Goal: Task Accomplishment & Management: Use online tool/utility

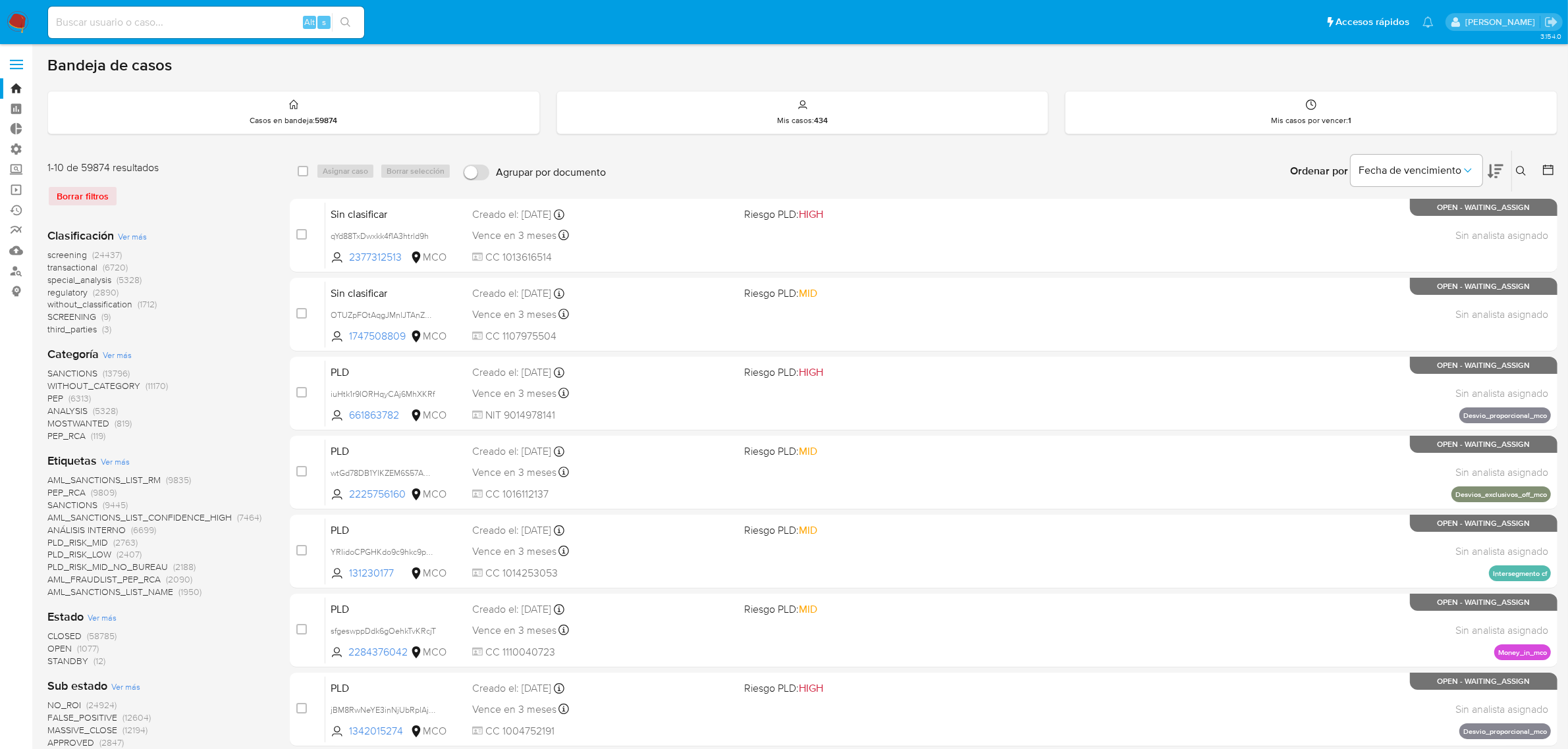
click at [1, 13] on nav "Pausado Ver notificaciones Alt s Accesos rápidos Presiona las siguientes teclas…" at bounding box center [784, 22] width 1568 height 44
click at [8, 21] on img at bounding box center [18, 22] width 23 height 23
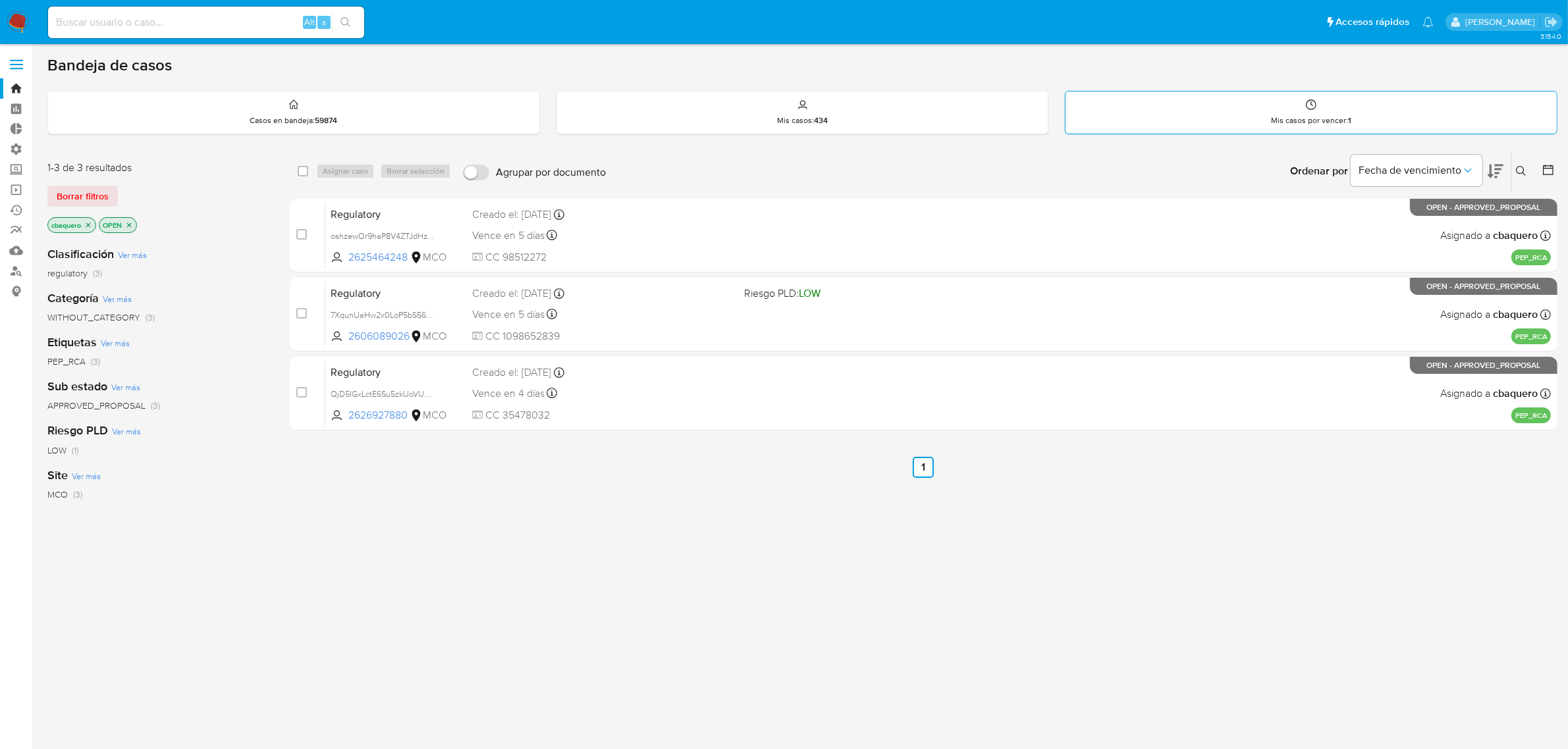
click at [1393, 118] on div "Mis casos por vencer : 1" at bounding box center [1311, 112] width 492 height 42
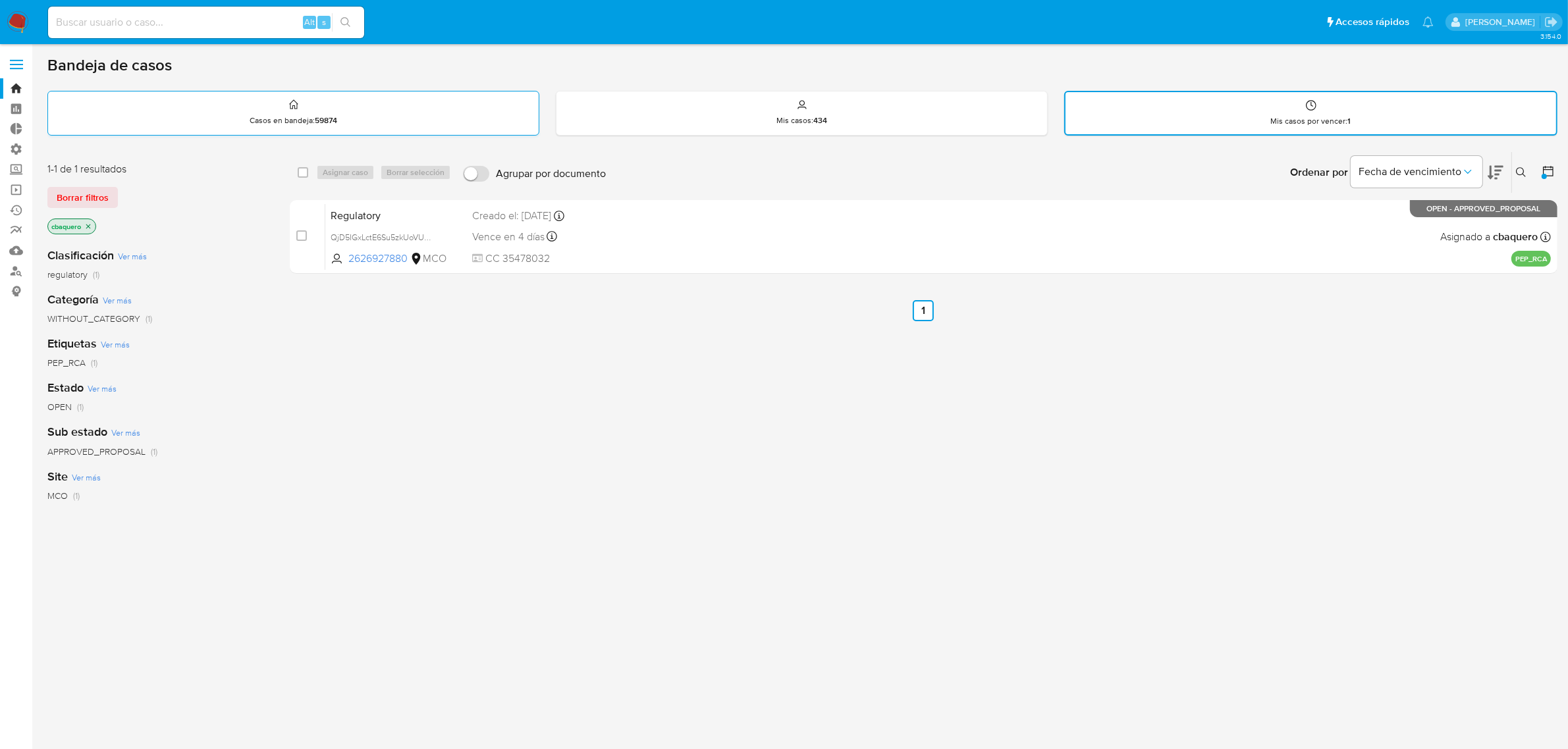
click at [344, 133] on div "Casos en bandeja : 59874" at bounding box center [294, 113] width 492 height 45
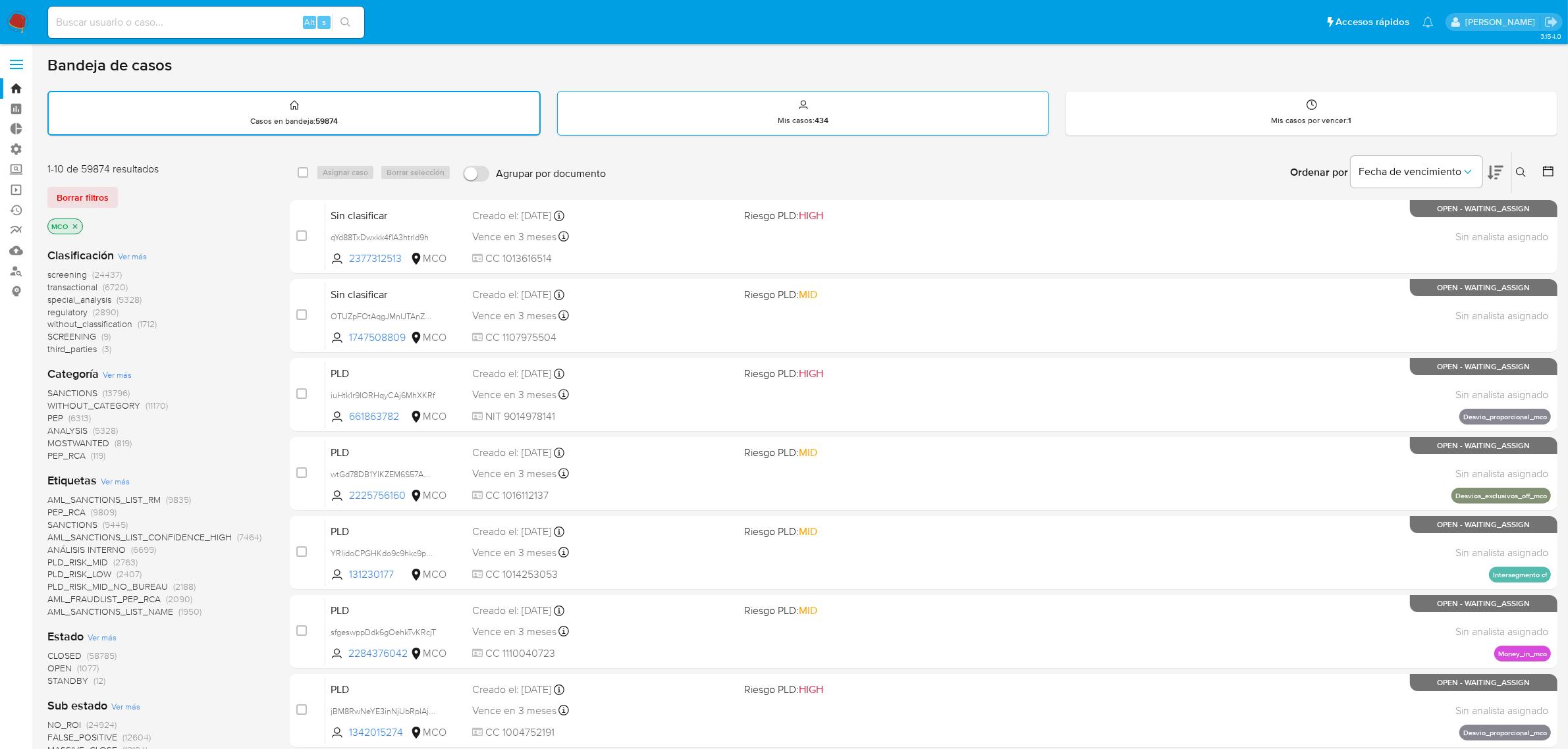
click at [698, 109] on div "Mis casos : 434" at bounding box center [803, 112] width 491 height 42
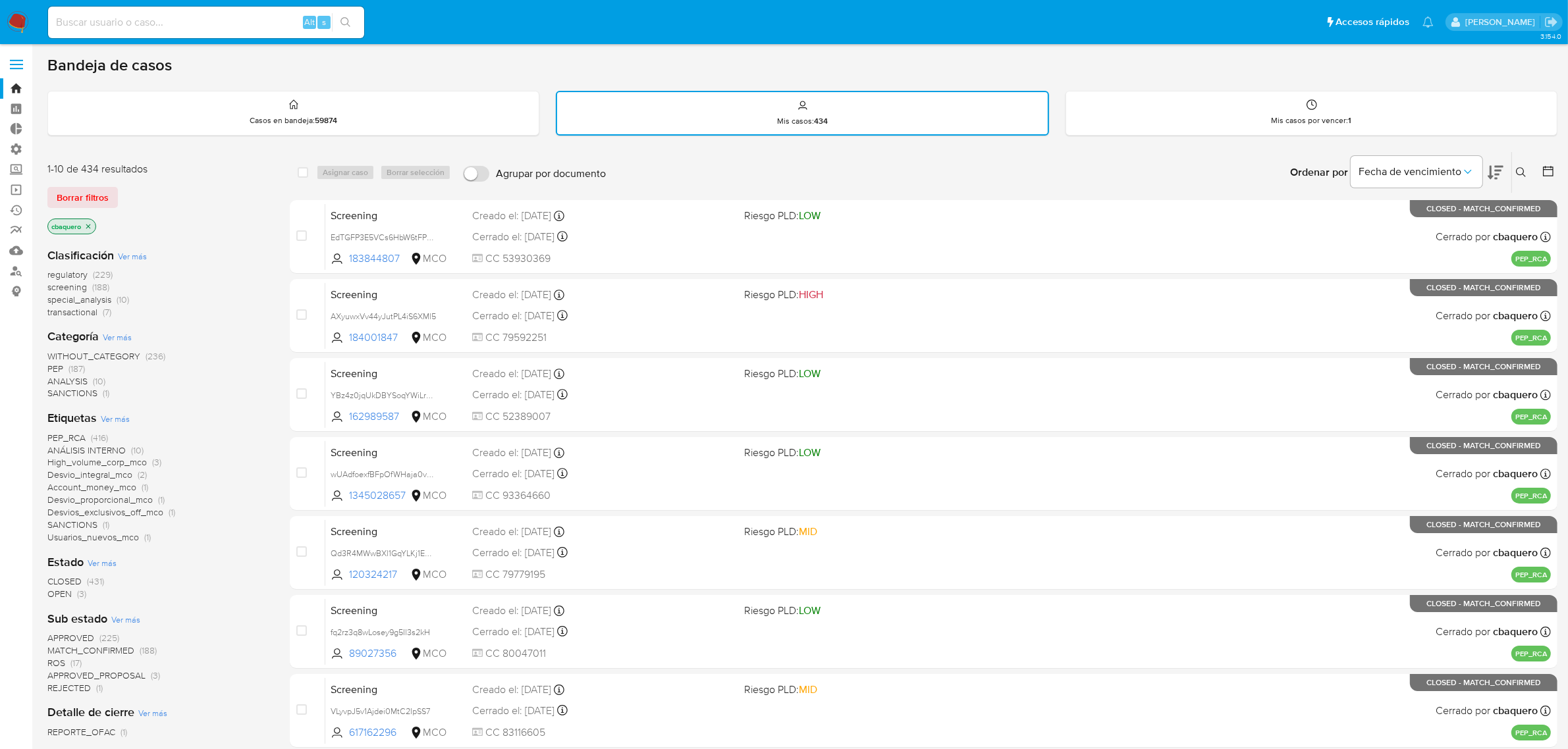
click at [10, 12] on img at bounding box center [18, 22] width 23 height 23
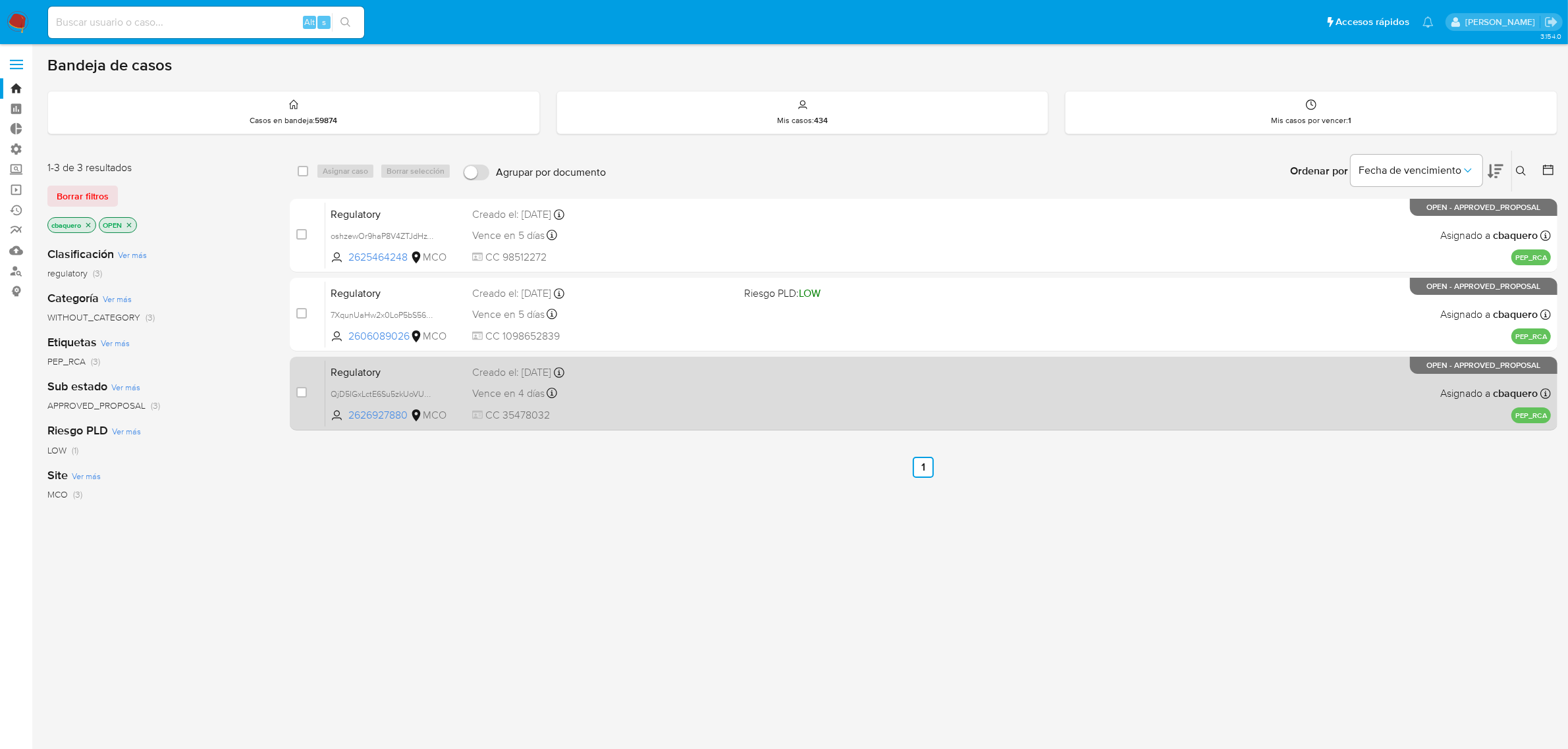
click at [683, 426] on div "case-item-checkbox No es posible asignar el caso Regulatory QjD5IGxLctE6Su5zkUo…" at bounding box center [924, 393] width 1268 height 74
click at [679, 392] on div "Vence en 4 días Vence el 19/08/2025 09:29:36" at bounding box center [603, 394] width 262 height 18
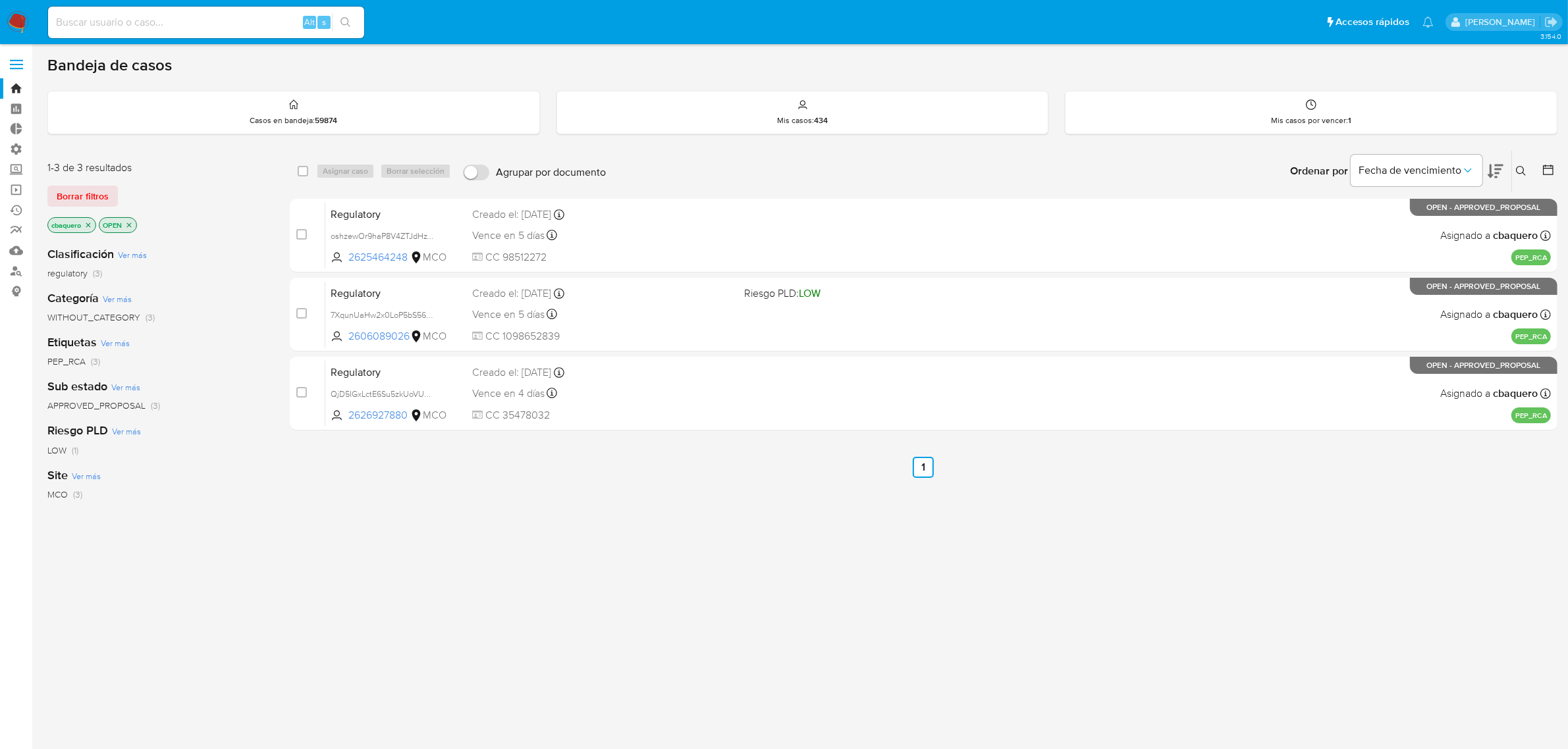
click at [8, 21] on img at bounding box center [18, 22] width 23 height 23
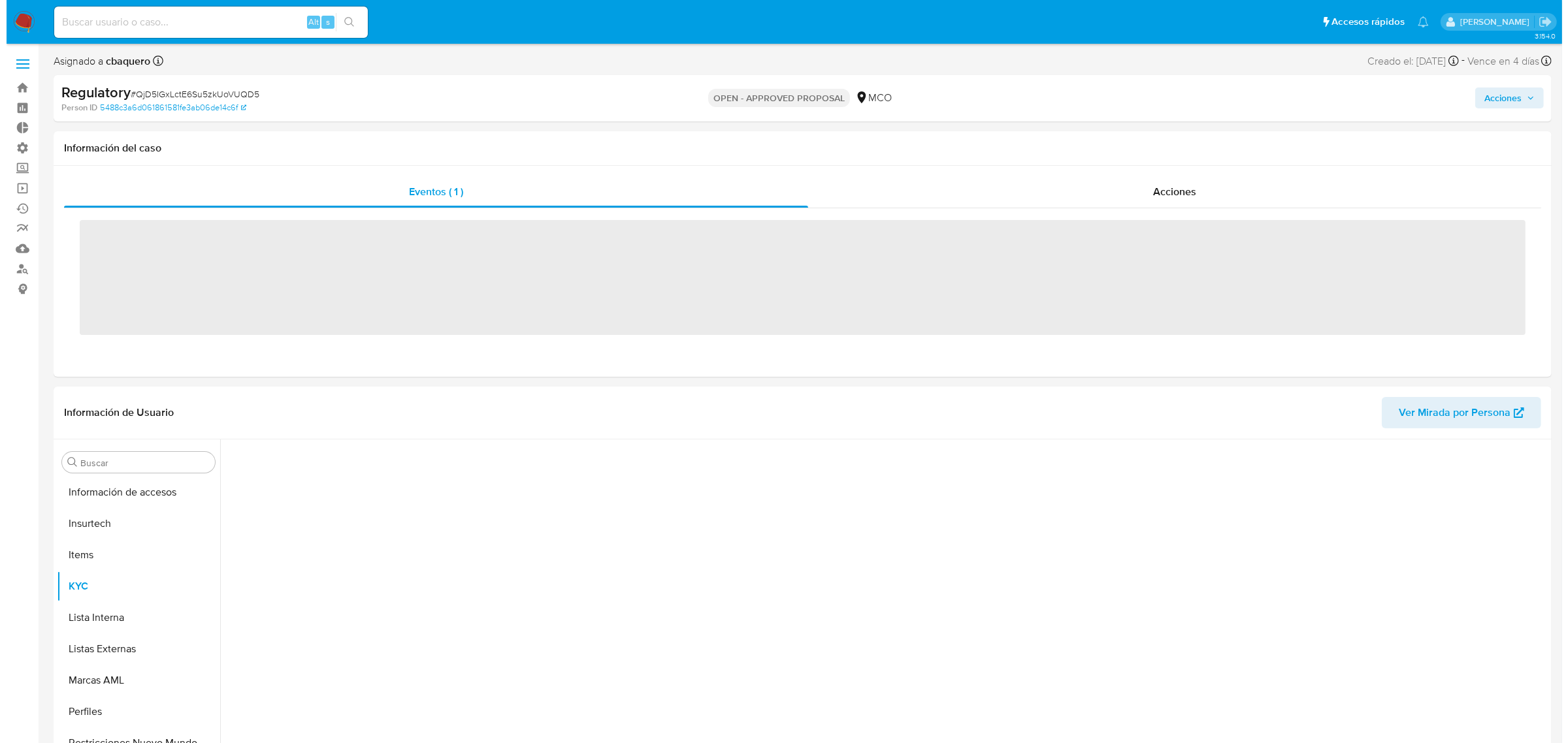
scroll to position [551, 0]
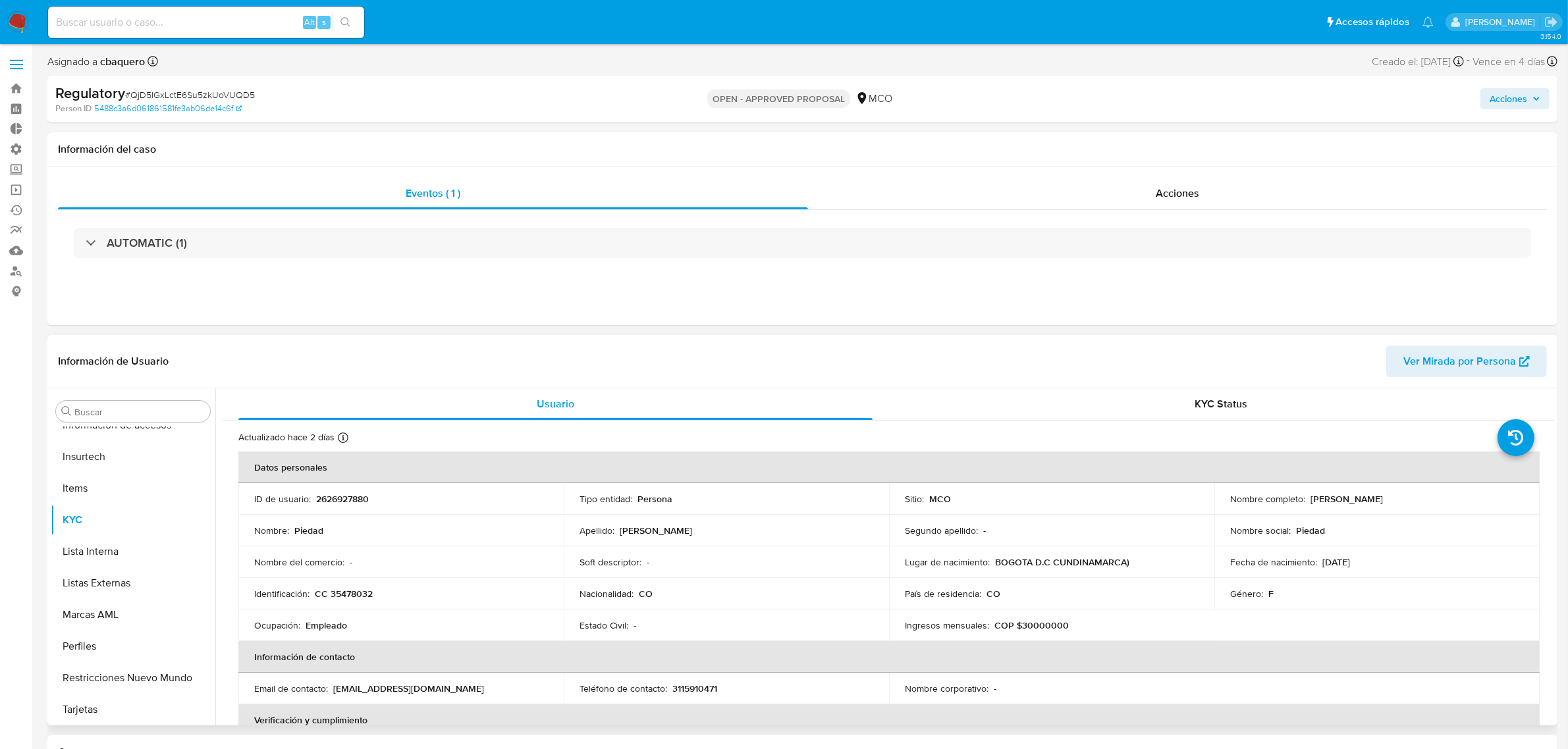
select select "10"
click at [110, 547] on button "Lista Interna" at bounding box center [128, 552] width 154 height 32
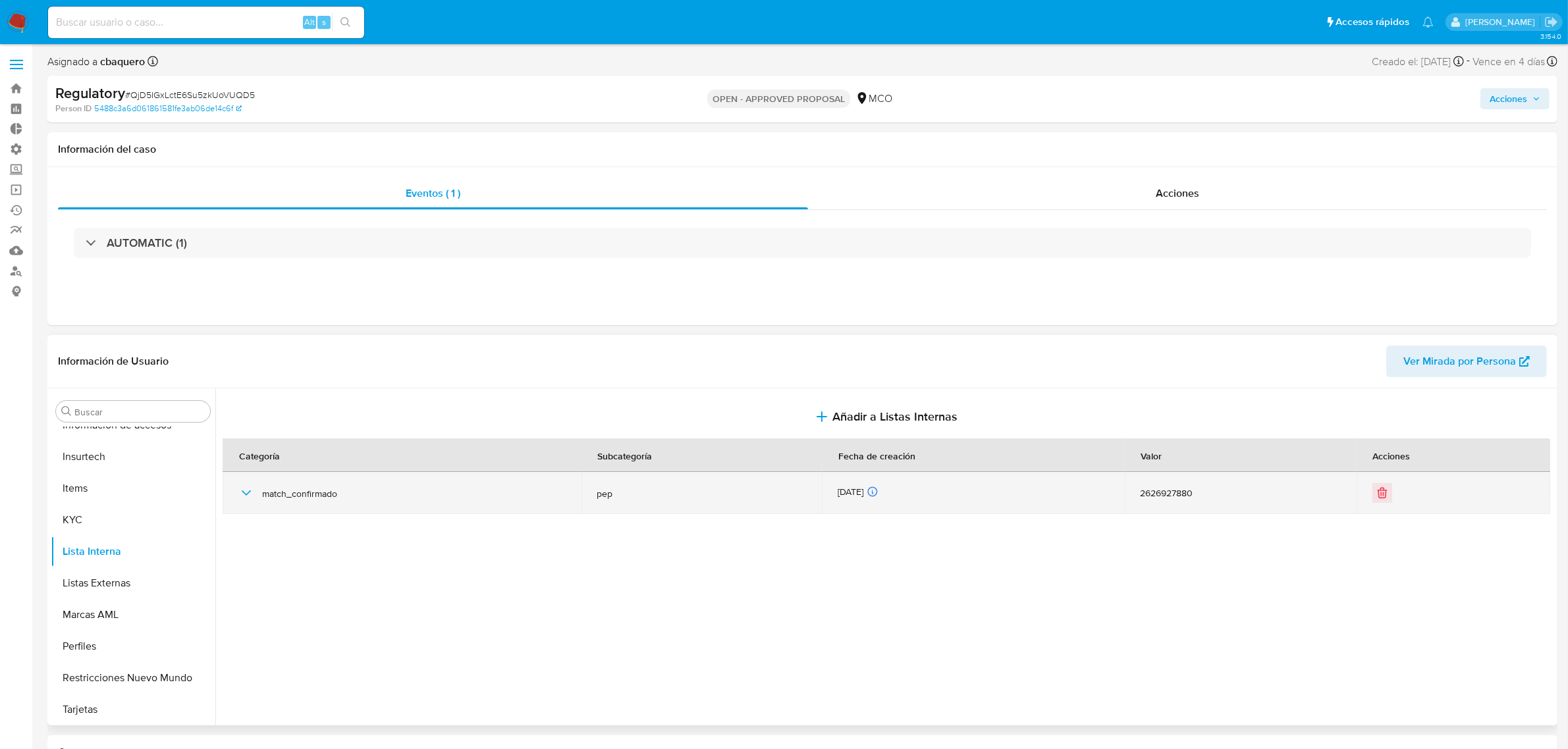
click at [252, 497] on icon "button" at bounding box center [246, 493] width 16 height 16
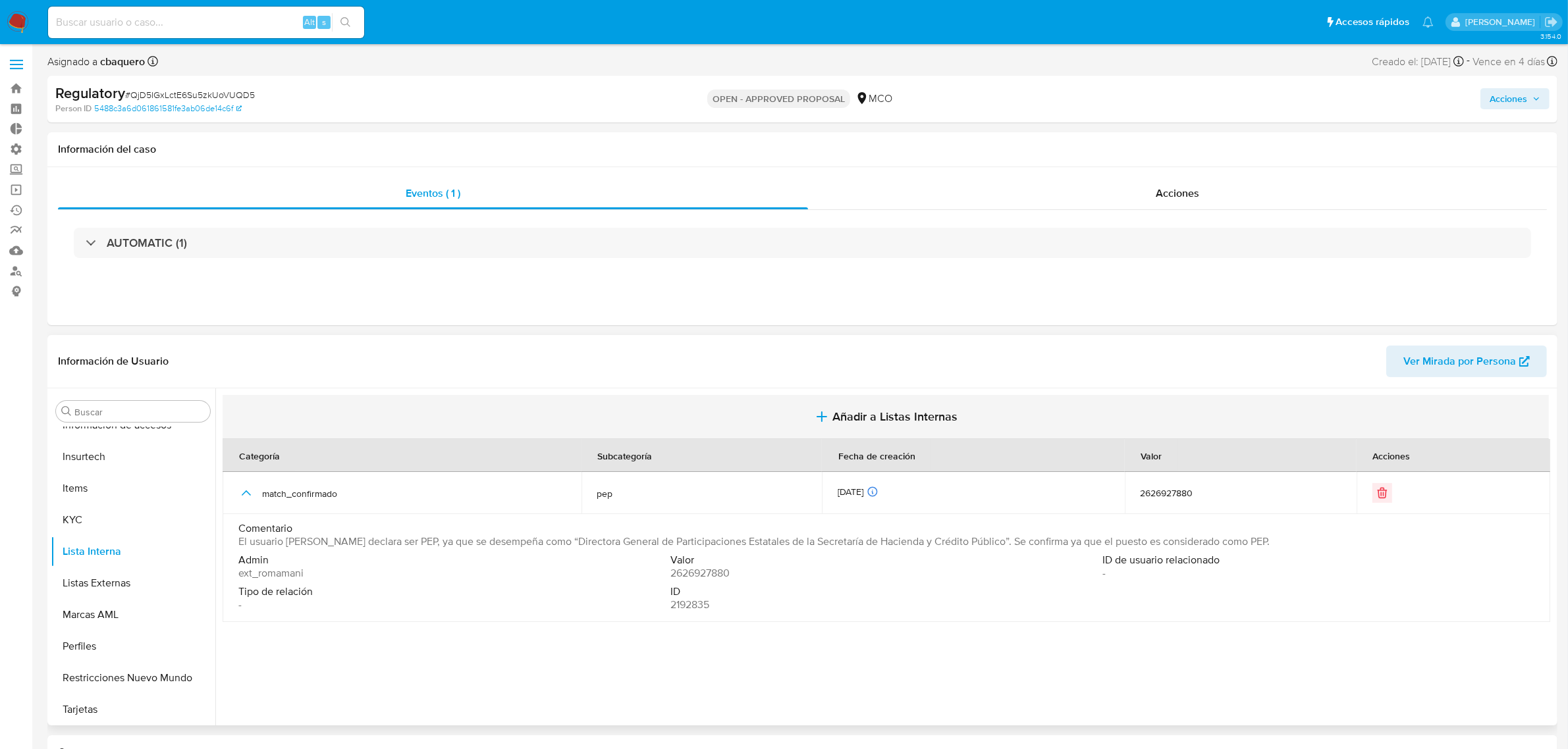
click at [884, 415] on span "Añadir a Listas Internas" at bounding box center [895, 416] width 125 height 14
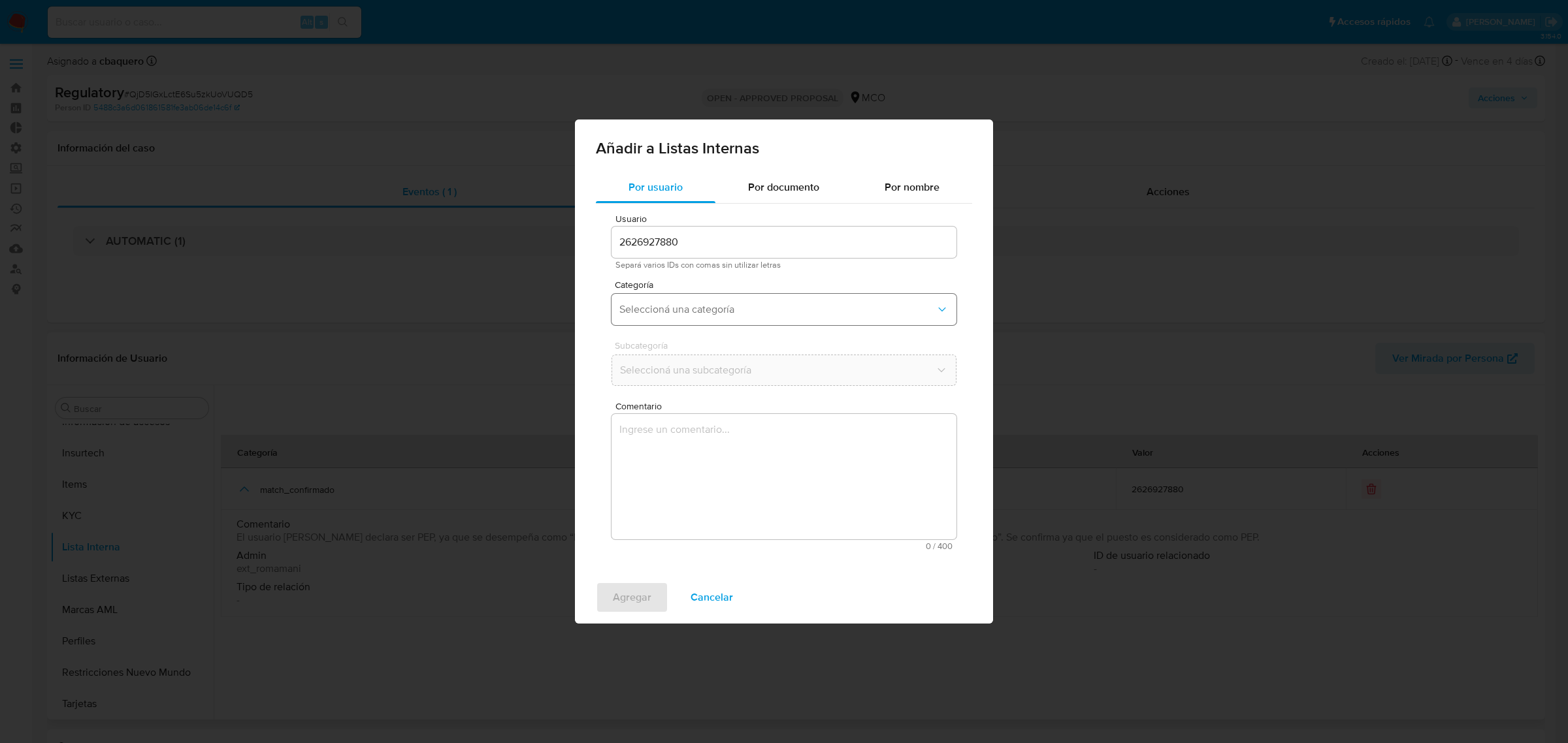
click at [657, 317] on button "Seleccioná una categoría" at bounding box center [784, 309] width 345 height 31
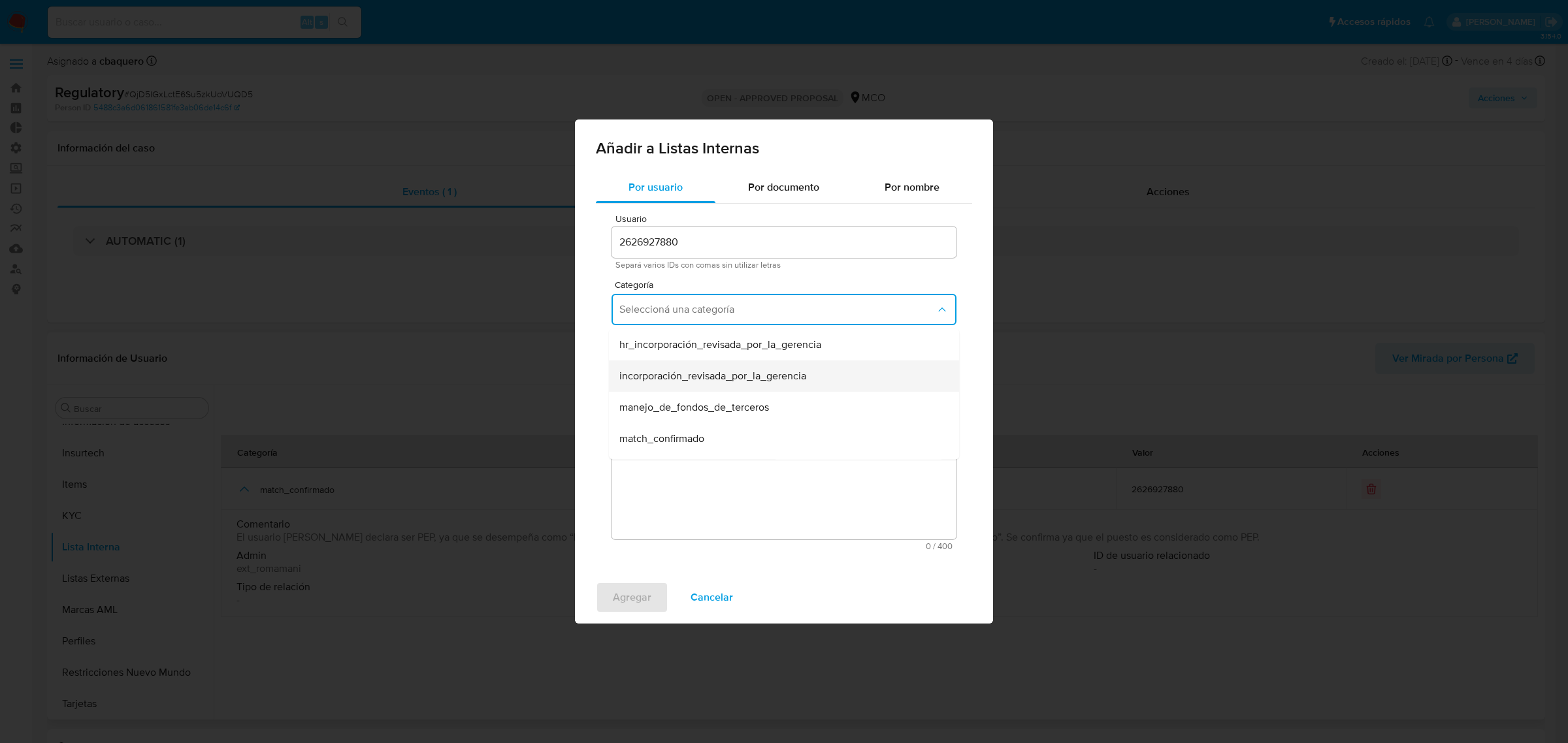
click at [707, 380] on span "incorporación_revisada_por_la_gerencia" at bounding box center [713, 376] width 187 height 13
click at [651, 369] on span "Seleccioná una subcategoría" at bounding box center [778, 370] width 316 height 13
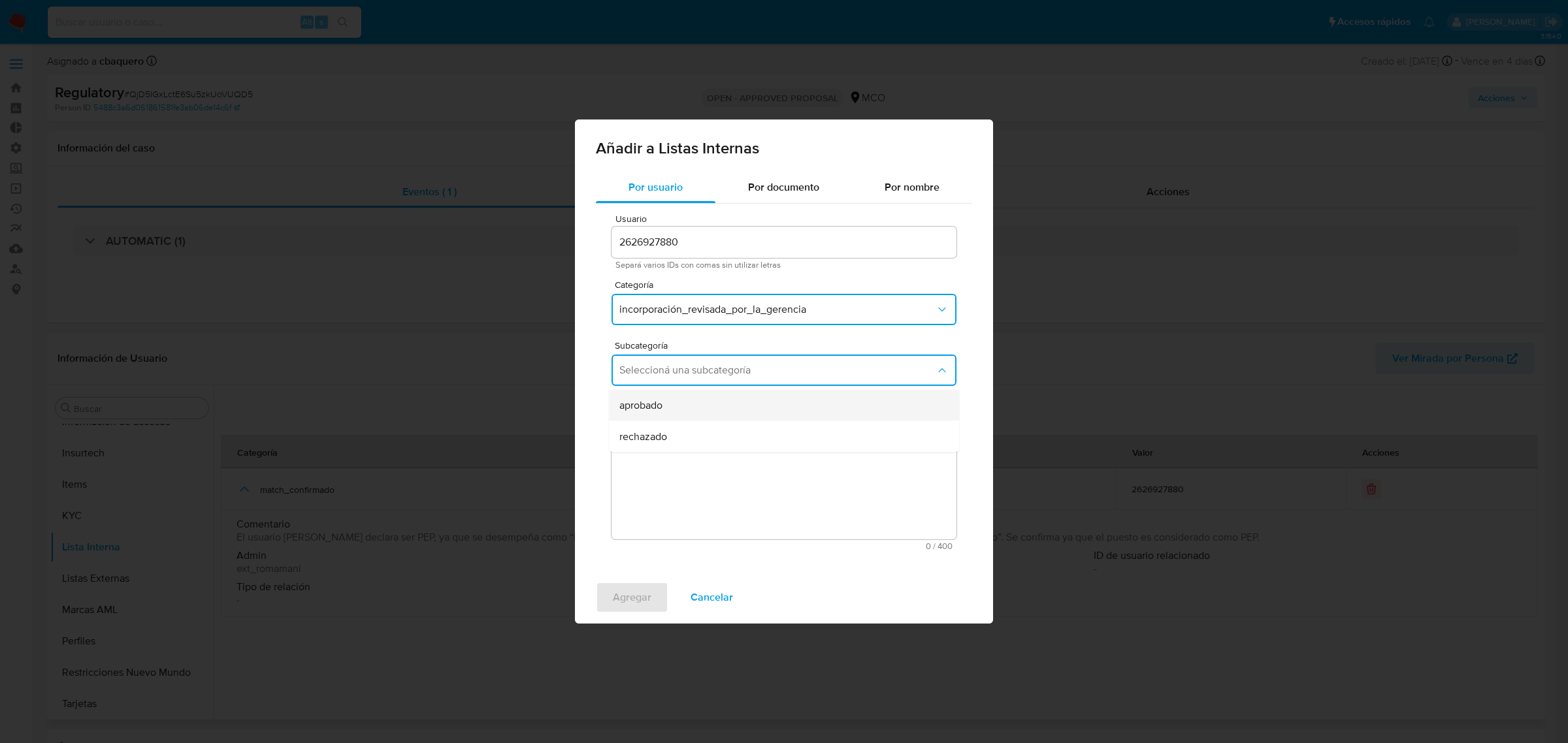
click at [655, 410] on span "aprobado" at bounding box center [640, 405] width 43 height 13
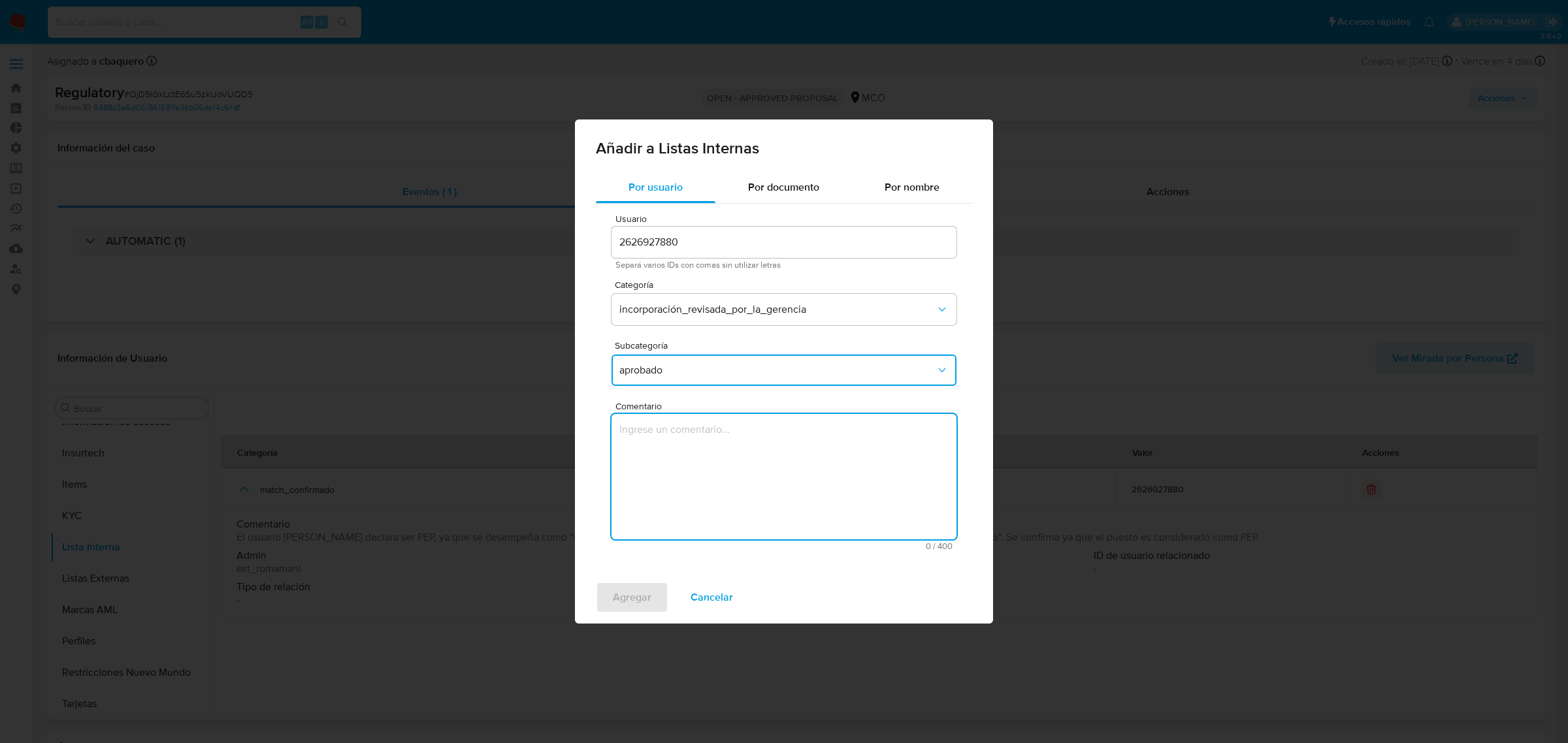
click at [680, 471] on textarea "Comentario" at bounding box center [784, 476] width 345 height 125
type textarea "Se aprueba vinculación de PEP al no encontrar evidencia de noticias negativas"
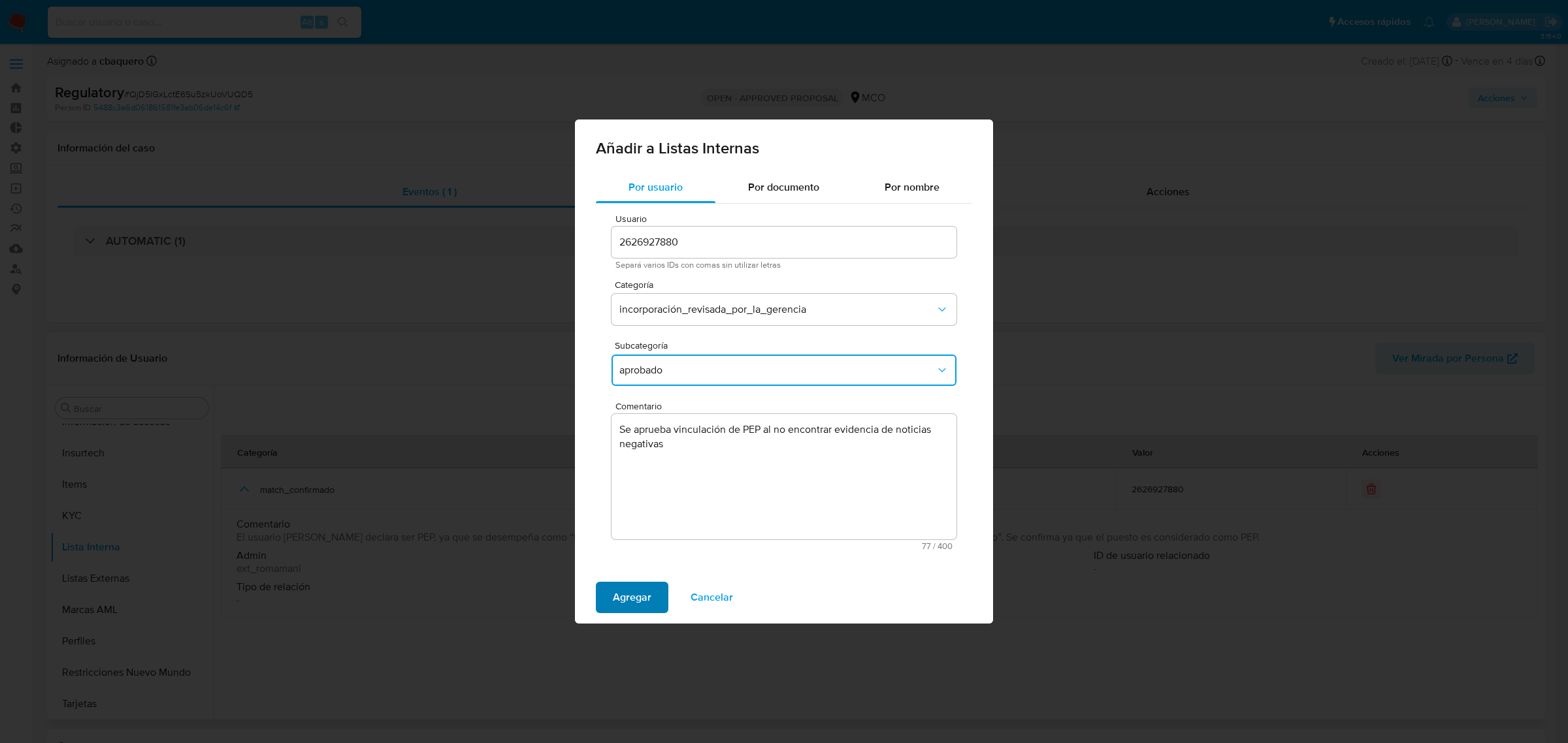
click at [660, 590] on button "Agregar" at bounding box center [632, 598] width 72 height 31
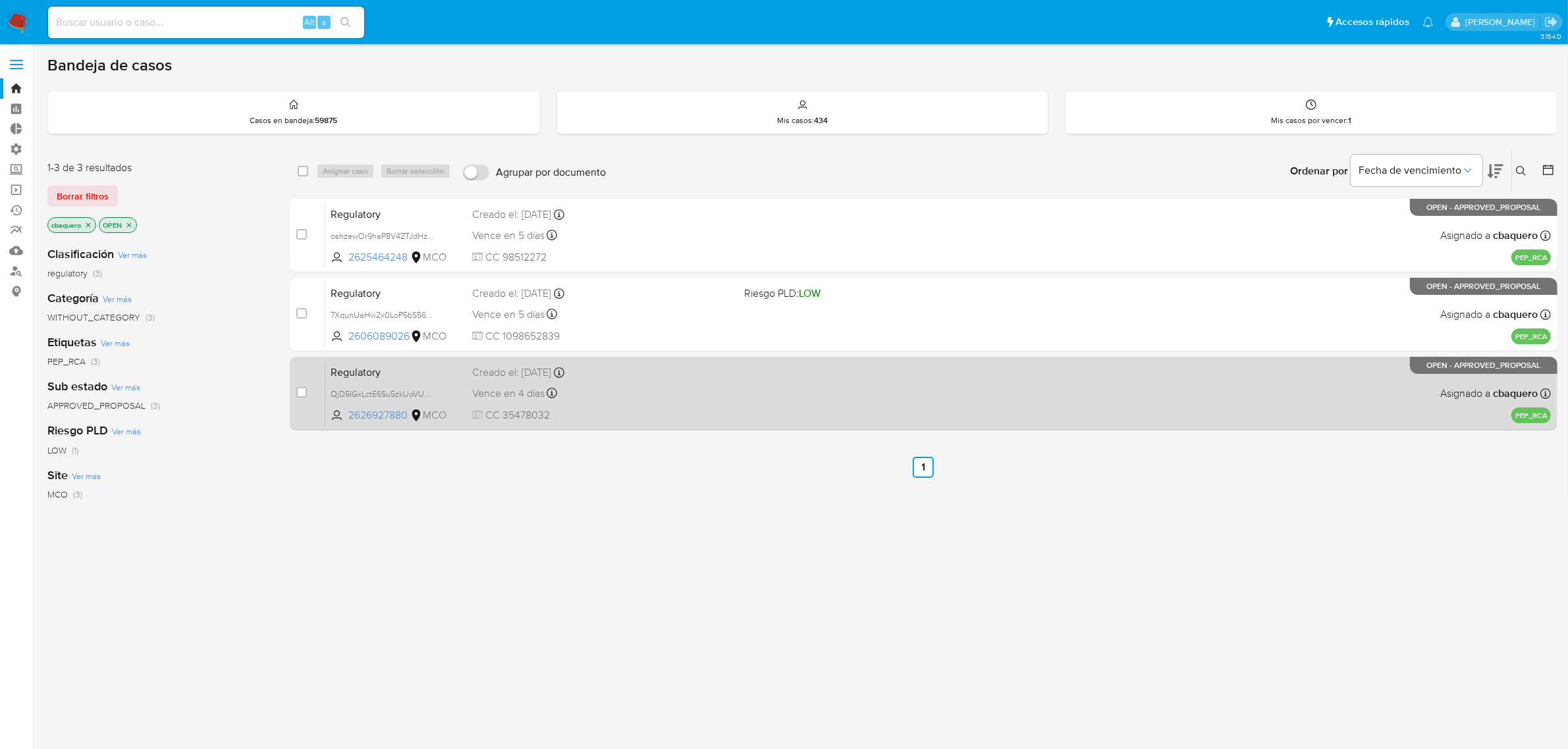
click at [699, 412] on span "CC 35478032" at bounding box center [603, 415] width 262 height 14
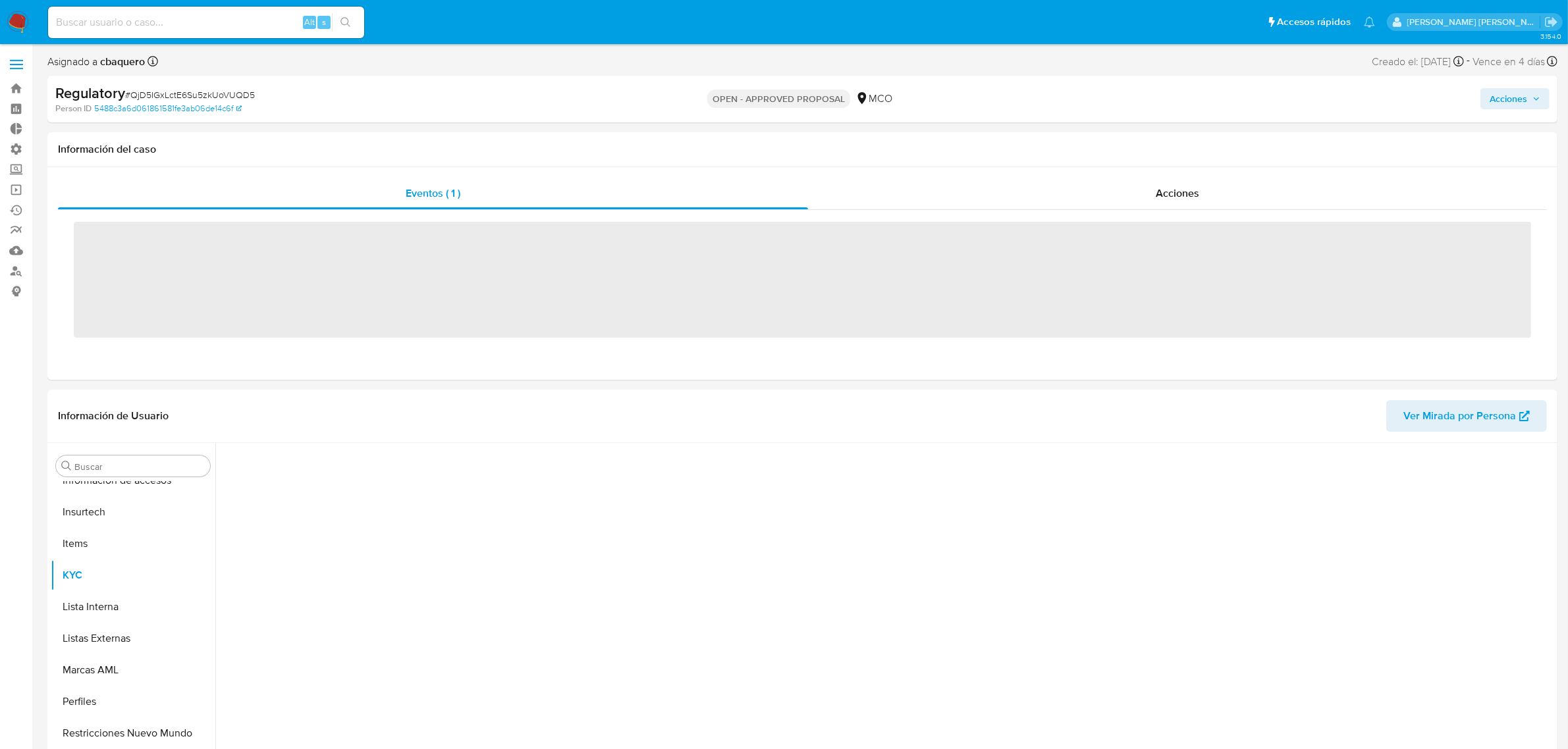
scroll to position [555, 0]
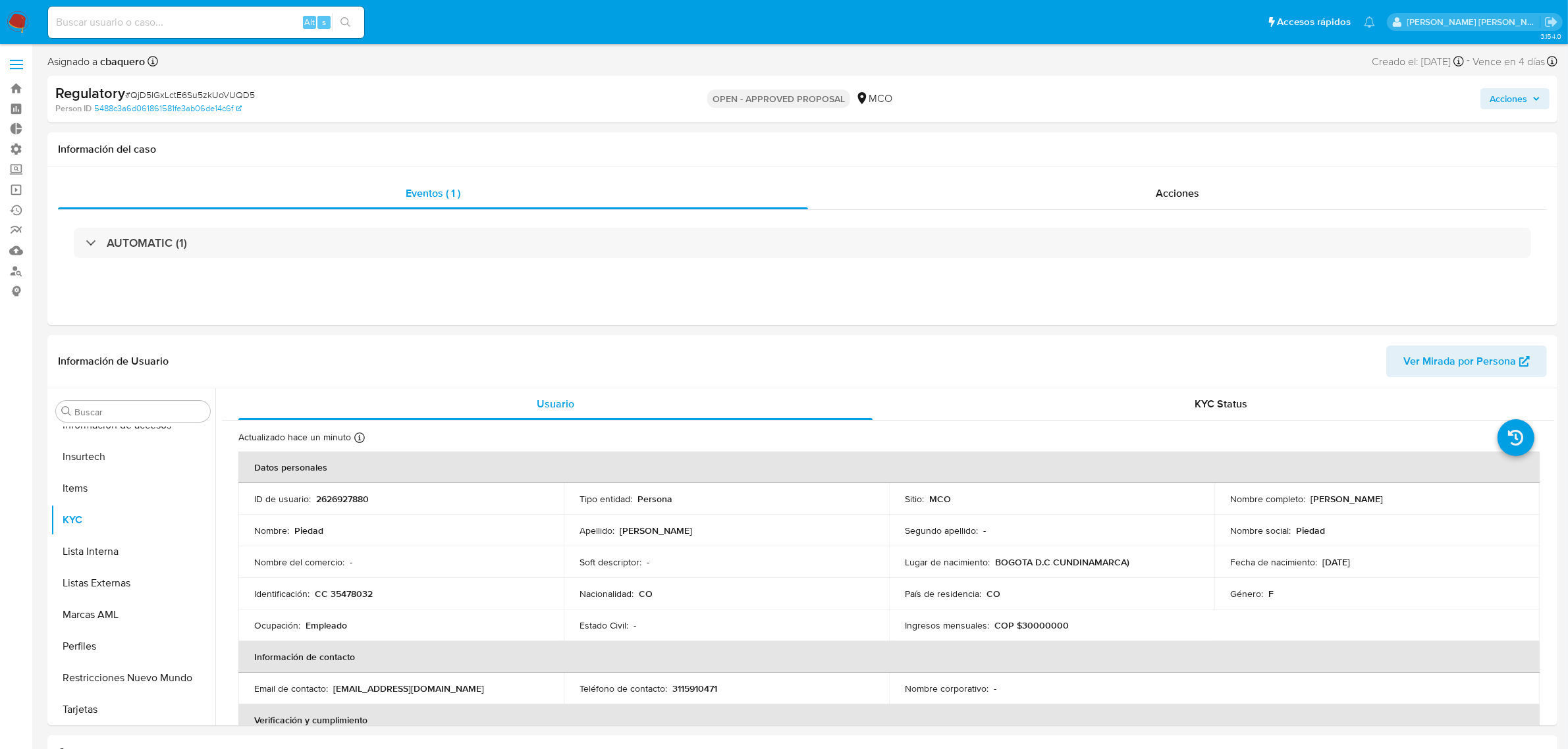
select select "10"
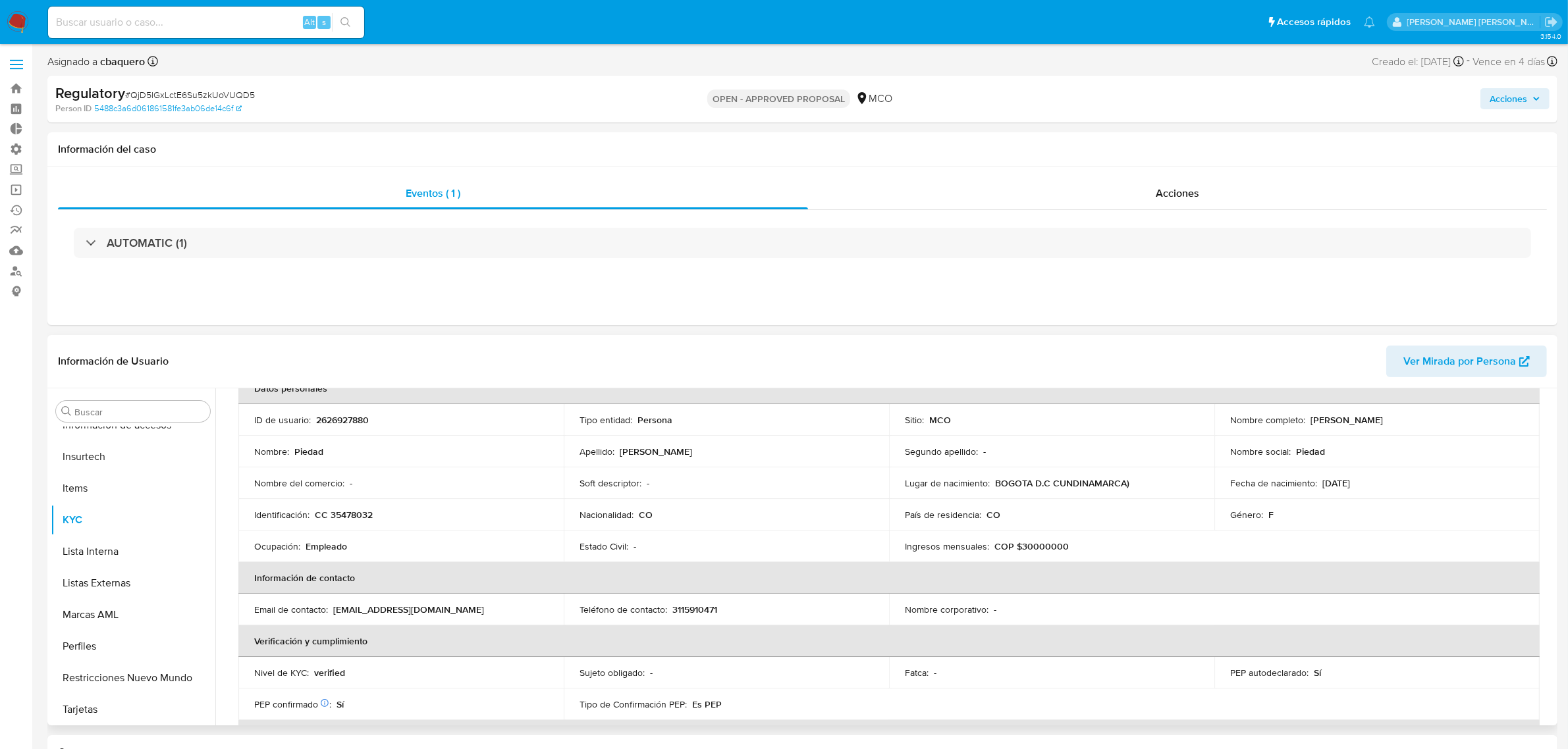
scroll to position [0, 0]
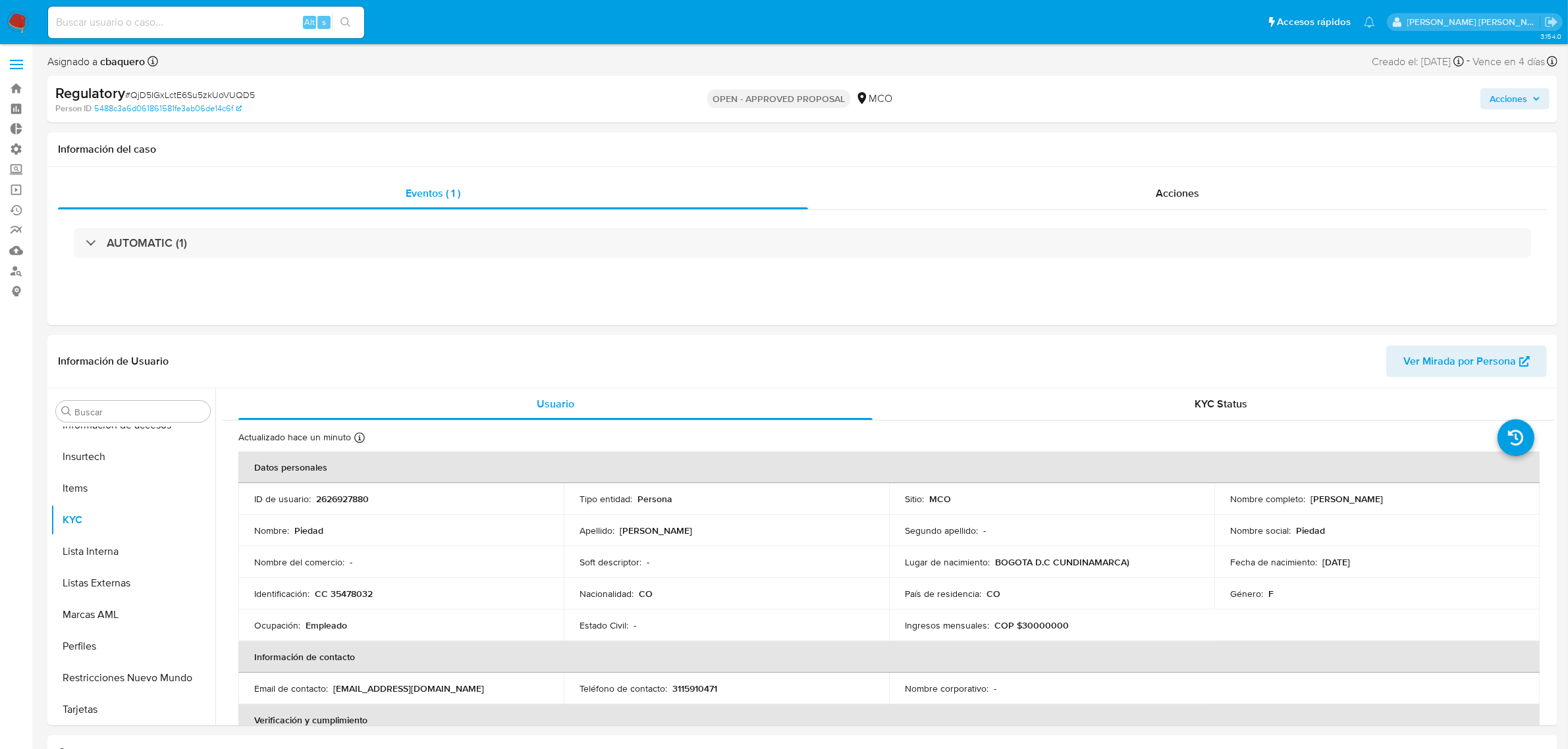
click at [1503, 96] on span "Acciones" at bounding box center [1508, 98] width 38 height 21
click at [1154, 118] on div "Enviar comentario Alt c Resolución del caso Alt r Enviar" at bounding box center [1234, 229] width 630 height 231
click at [1154, 142] on span "Resolución del caso" at bounding box center [1140, 141] width 94 height 15
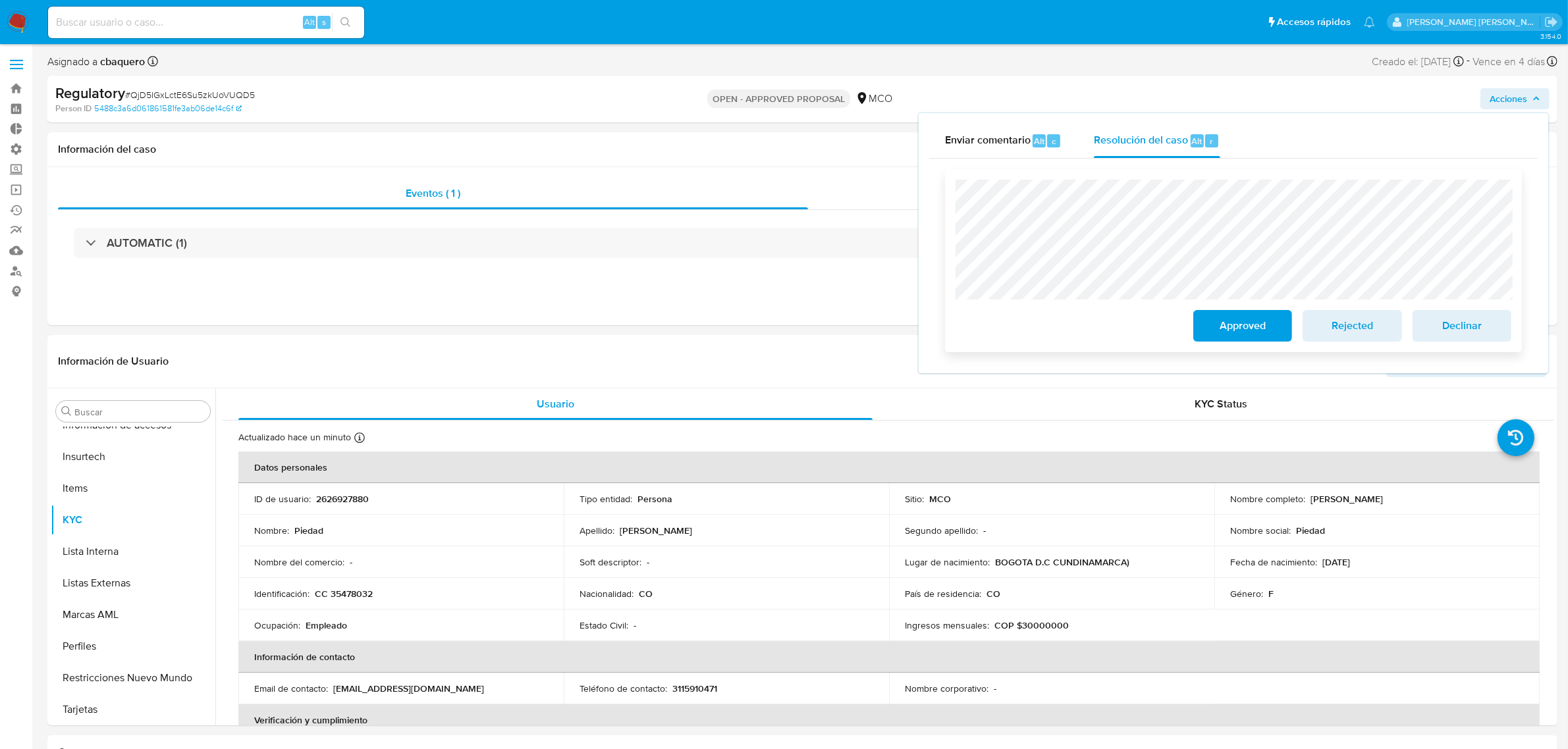
click at [1263, 331] on span "Approved" at bounding box center [1243, 326] width 65 height 29
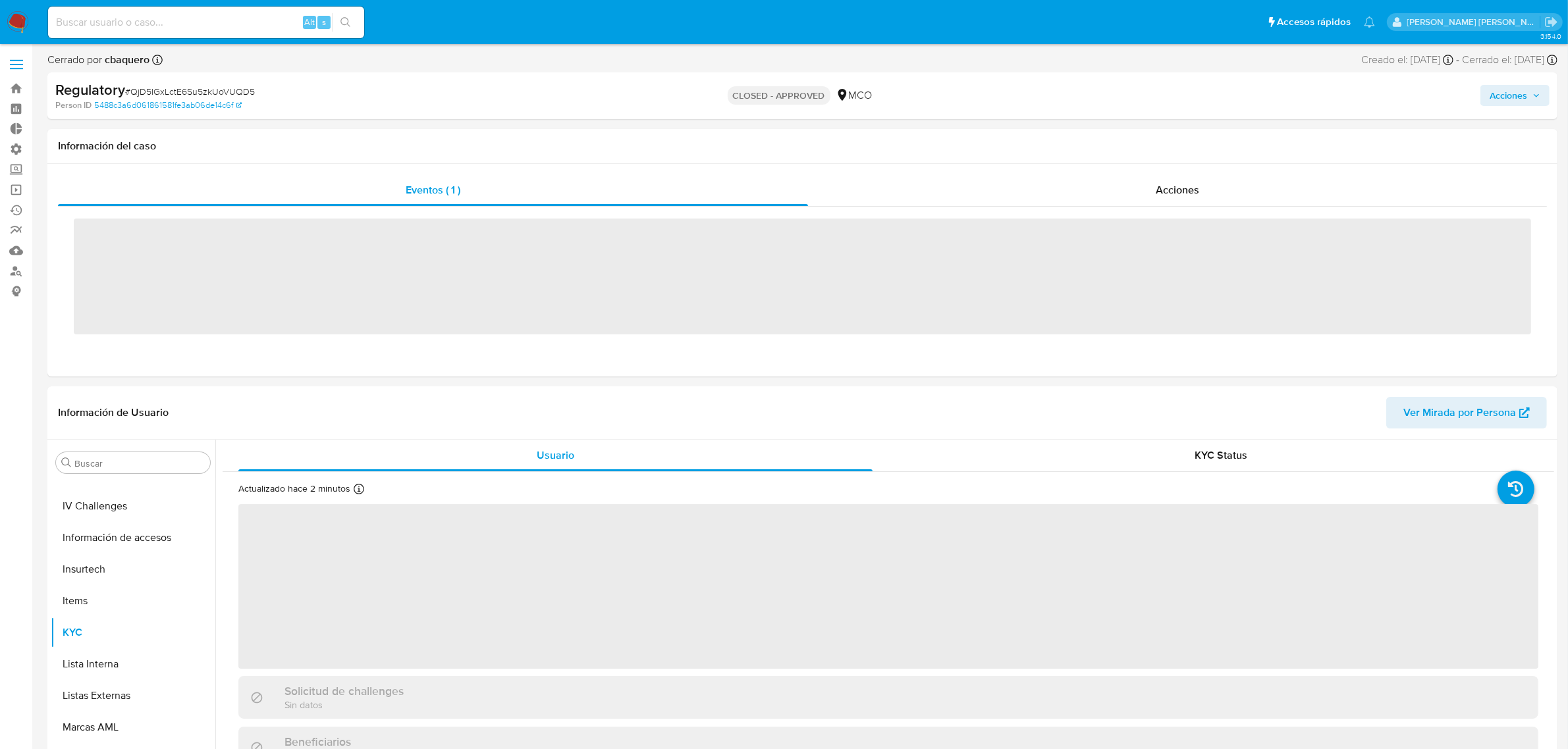
scroll to position [555, 0]
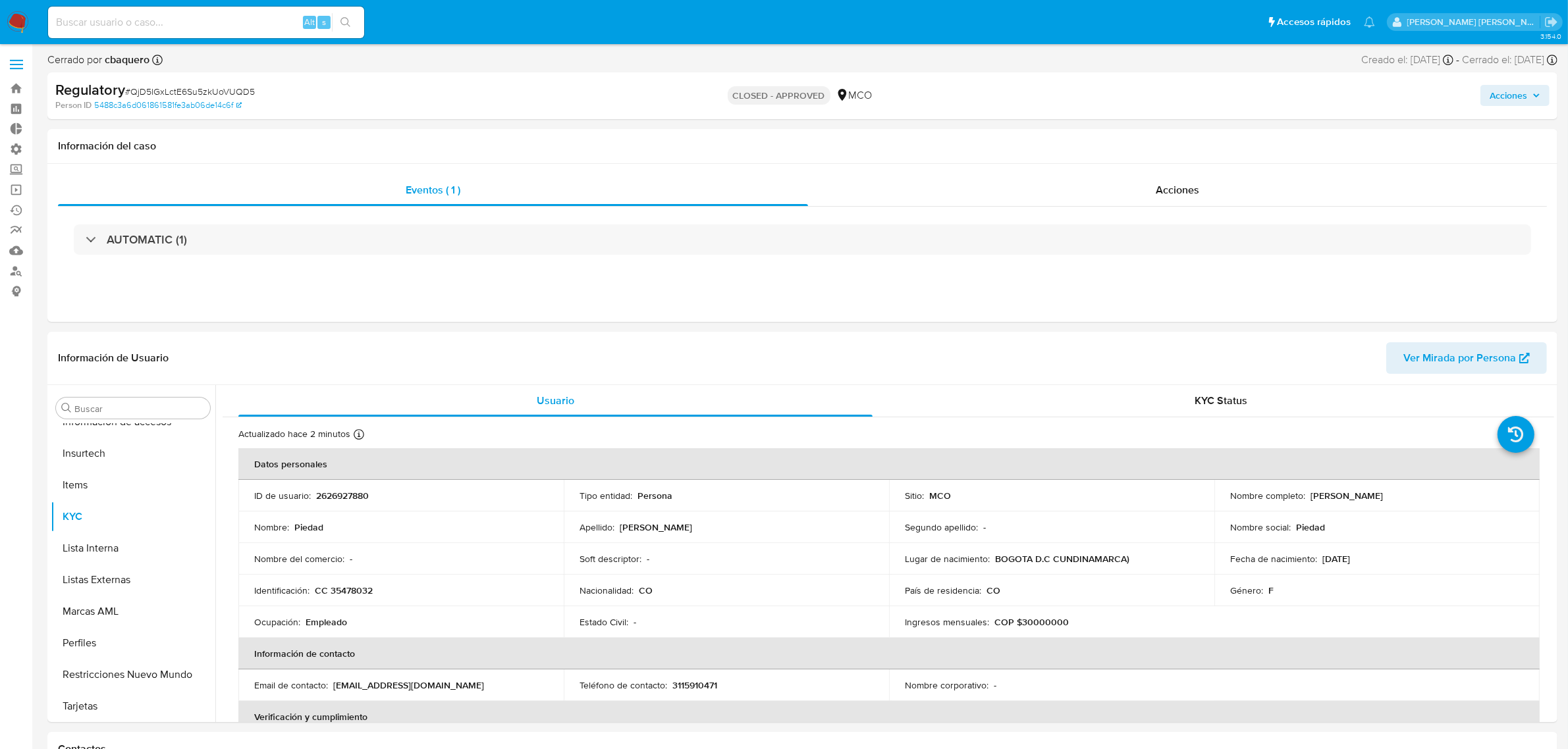
select select "10"
click at [13, 15] on img at bounding box center [18, 22] width 23 height 23
